Goal: Task Accomplishment & Management: Manage account settings

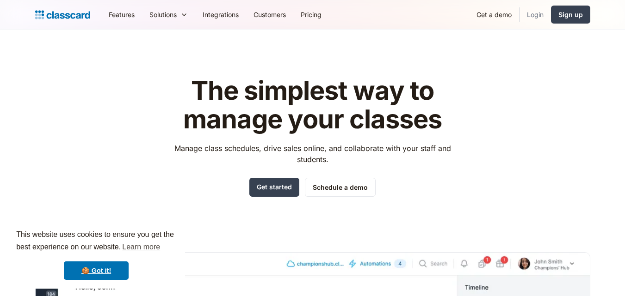
click at [535, 16] on link "Login" at bounding box center [534, 14] width 31 height 21
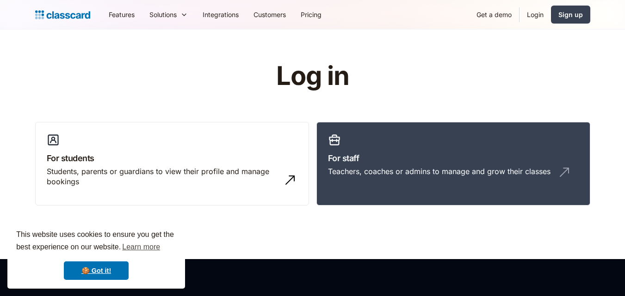
click at [356, 190] on link "For staff Teachers, coaches or admins to manage and grow their classes" at bounding box center [453, 164] width 274 height 84
